Goal: Task Accomplishment & Management: Manage account settings

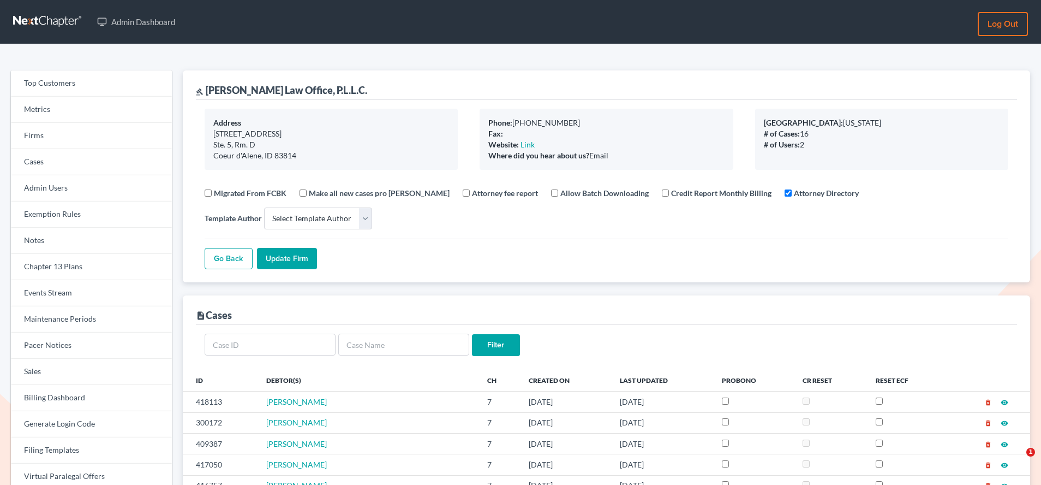
select select
click at [46, 138] on link "Firms" at bounding box center [91, 136] width 161 height 26
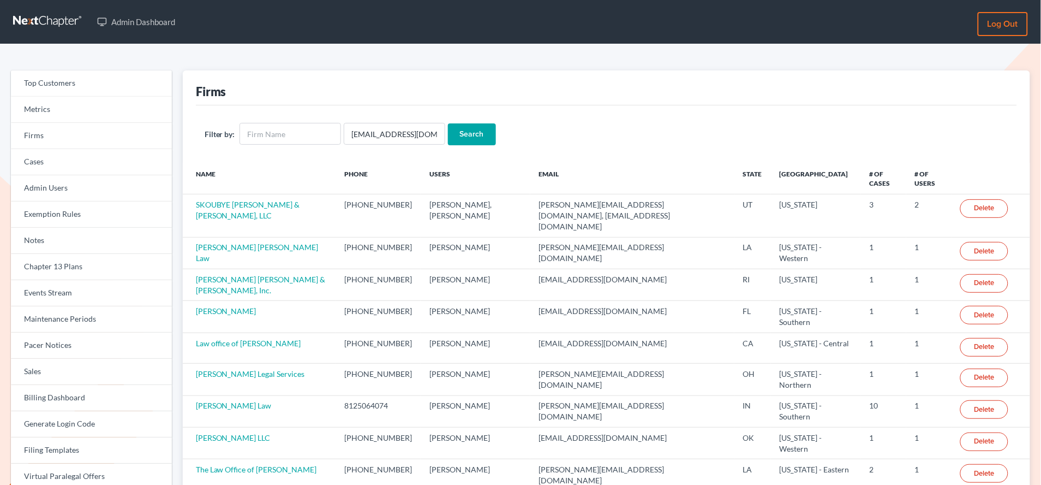
type input "[EMAIL_ADDRESS][DOMAIN_NAME]"
click at [448, 123] on input "Search" at bounding box center [472, 134] width 48 height 22
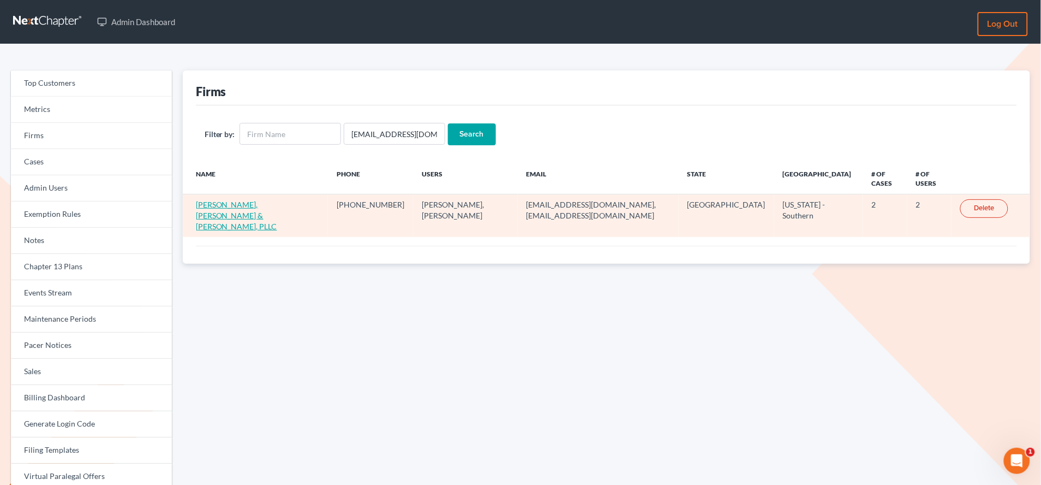
click at [259, 200] on link "Kearney, McWilliams & Davis, PLLC" at bounding box center [236, 215] width 81 height 31
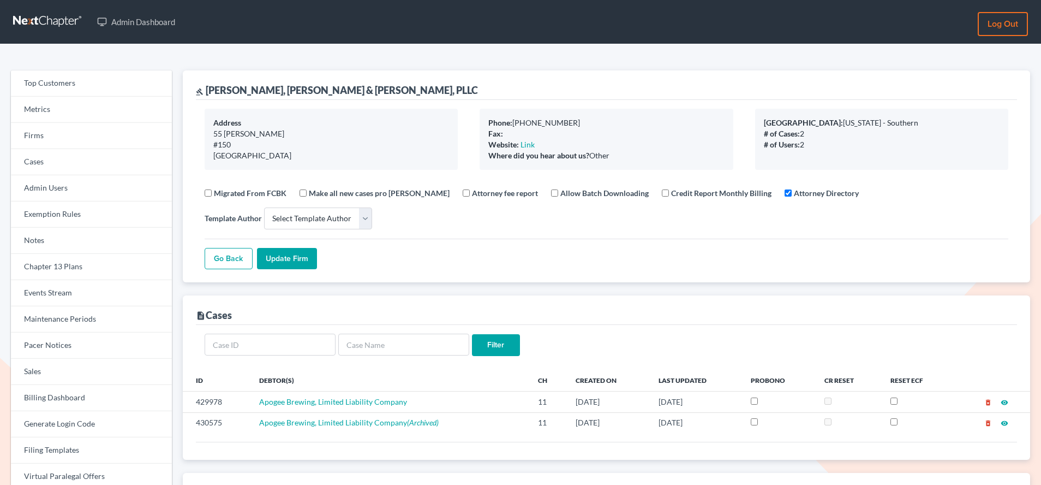
select select
